Goal: Task Accomplishment & Management: Complete application form

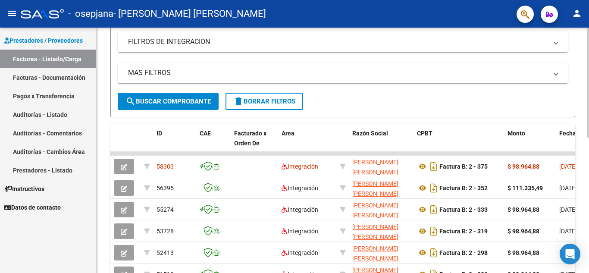
scroll to position [146, 0]
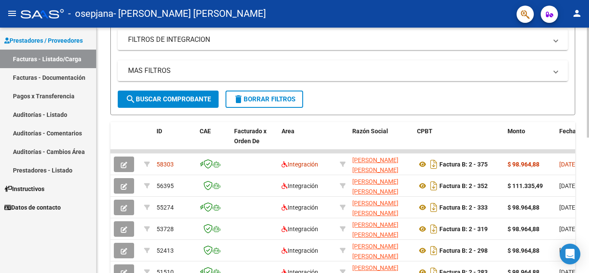
click at [589, 115] on div at bounding box center [588, 150] width 2 height 110
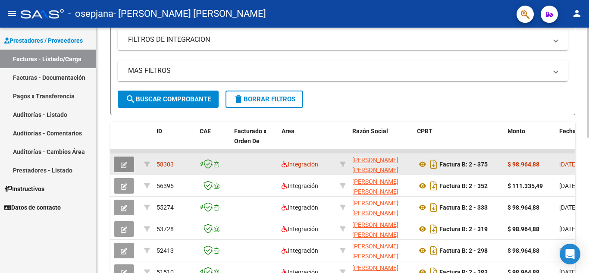
click at [128, 162] on button "button" at bounding box center [124, 165] width 20 height 16
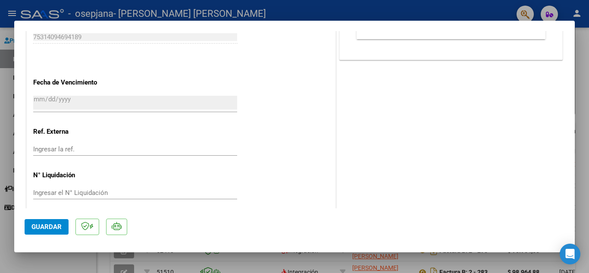
scroll to position [563, 0]
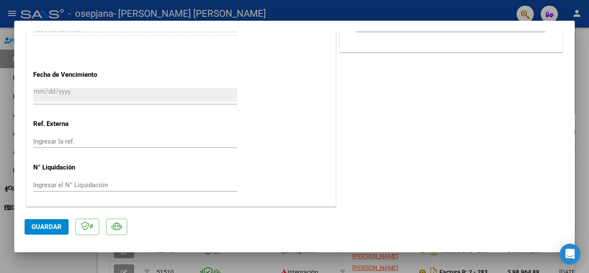
click at [487, 270] on div at bounding box center [294, 136] width 589 height 273
type input "$ 0,00"
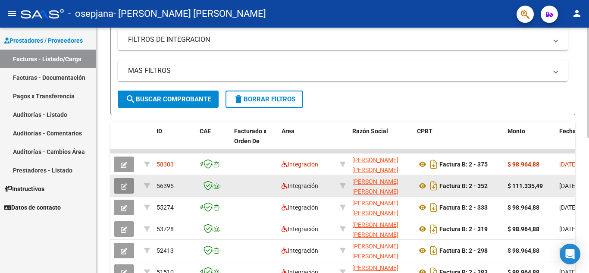
click at [125, 185] on icon "button" at bounding box center [124, 186] width 6 height 6
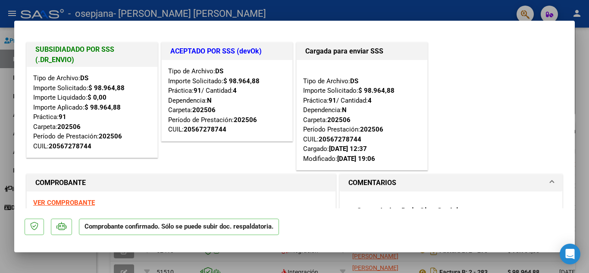
click at [404, 264] on div at bounding box center [294, 136] width 589 height 273
type input "$ 0,00"
